Goal: Use online tool/utility: Utilize a website feature to perform a specific function

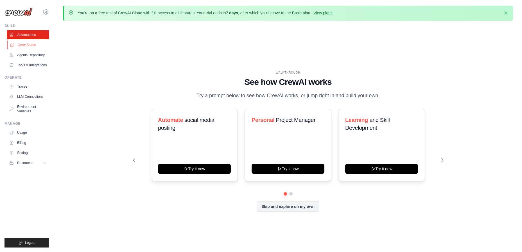
click at [35, 46] on link "Crew Studio" at bounding box center [28, 44] width 42 height 9
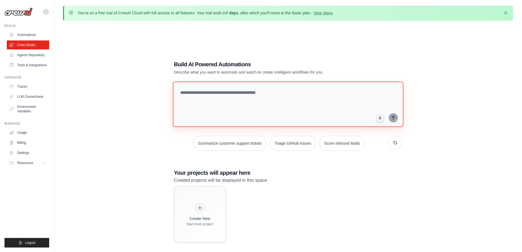
click at [238, 124] on textarea at bounding box center [288, 105] width 230 height 46
type textarea "**********"
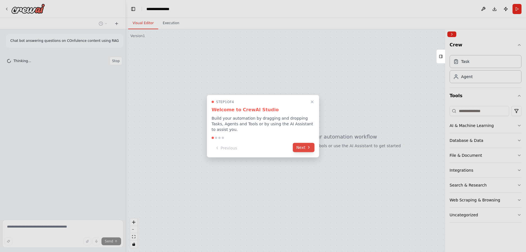
click at [300, 149] on button "Next" at bounding box center [304, 147] width 22 height 9
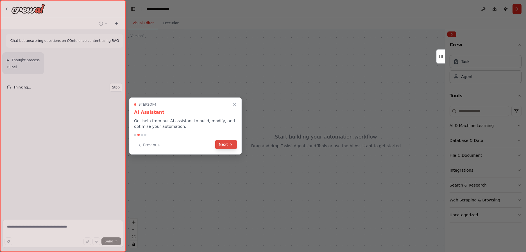
click at [221, 143] on button "Next" at bounding box center [226, 144] width 22 height 9
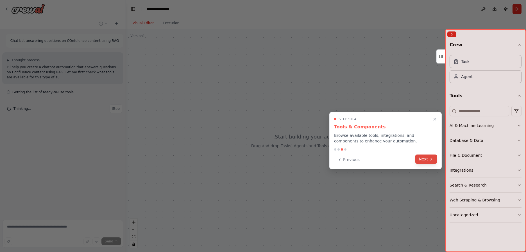
click at [424, 160] on button "Next" at bounding box center [426, 159] width 22 height 9
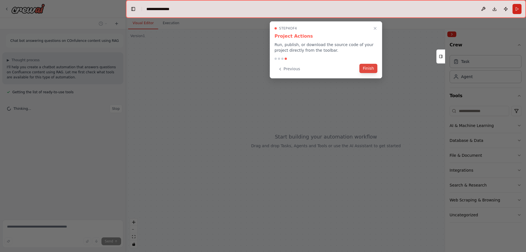
click at [376, 66] on button "Finish" at bounding box center [368, 68] width 18 height 9
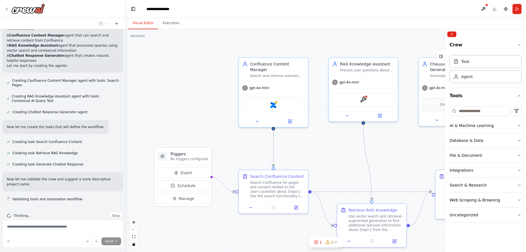
scroll to position [204, 0]
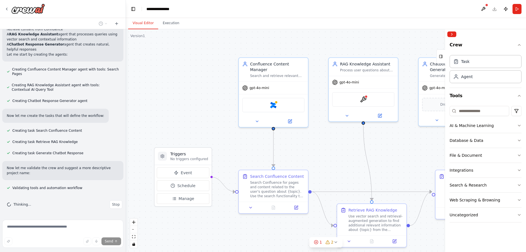
click at [180, 51] on div ".deletable-edge-delete-btn { width: 20px; height: 20px; border: 0px solid #ffff…" at bounding box center [326, 140] width 400 height 223
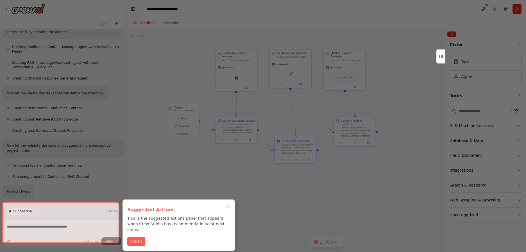
scroll to position [229, 0]
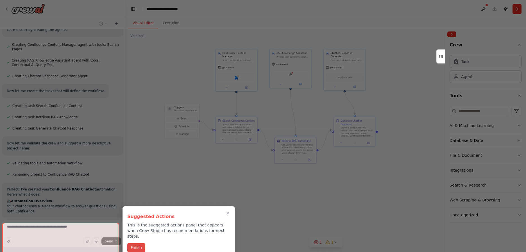
click at [136, 246] on button "Finish" at bounding box center [136, 247] width 18 height 9
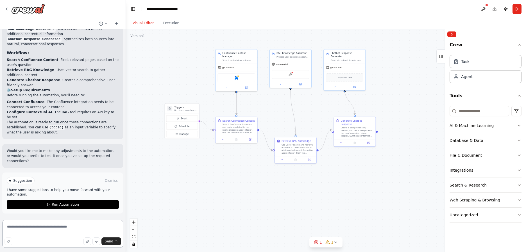
scroll to position [438, 0]
click at [63, 204] on span "Run Automation" at bounding box center [65, 204] width 27 height 4
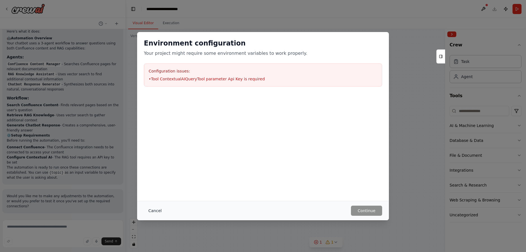
click at [146, 211] on button "Cancel" at bounding box center [155, 211] width 22 height 10
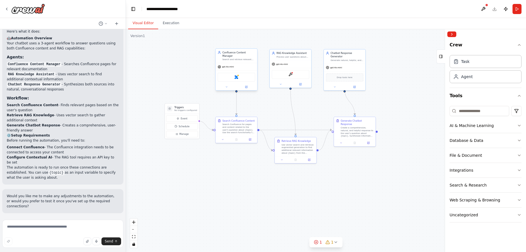
click at [228, 74] on div "Confluence" at bounding box center [237, 77] width 38 height 9
click at [239, 75] on div "Confluence" at bounding box center [237, 77] width 38 height 9
click at [237, 75] on img at bounding box center [236, 77] width 4 height 4
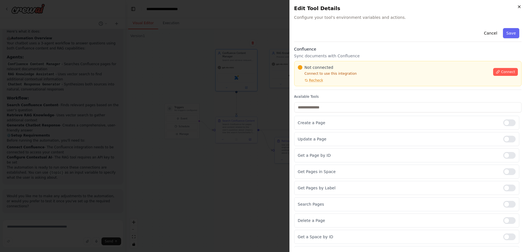
click at [520, 8] on icon "button" at bounding box center [519, 6] width 4 height 4
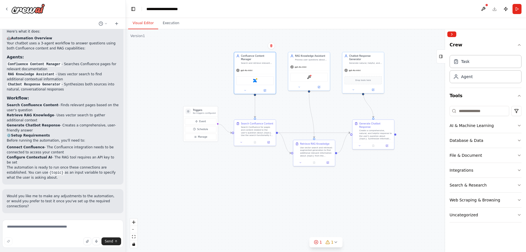
drag, startPoint x: 264, startPoint y: 107, endPoint x: 283, endPoint y: 109, distance: 18.8
click at [283, 109] on div ".deletable-edge-delete-btn { width: 20px; height: 20px; border: 0px solid #ffff…" at bounding box center [326, 140] width 400 height 223
